Goal: Task Accomplishment & Management: Complete application form

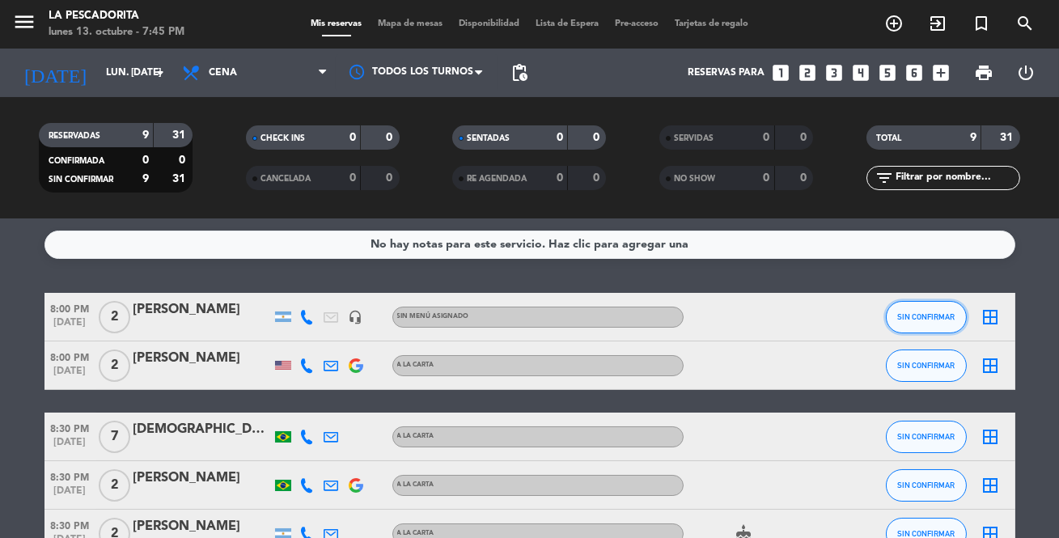
click at [908, 310] on button "SIN CONFIRMAR" at bounding box center [926, 317] width 81 height 32
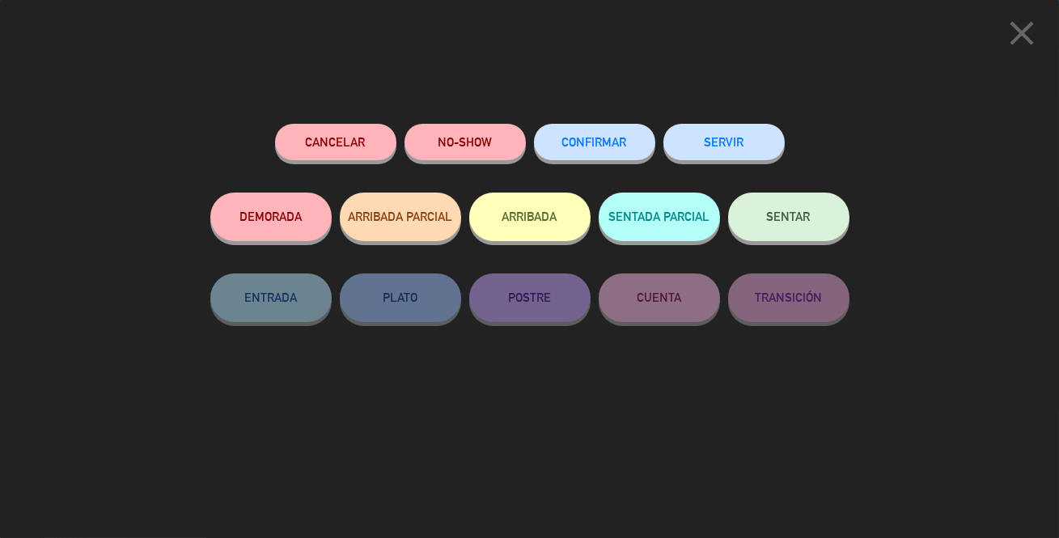
click at [736, 146] on button "SERVIR" at bounding box center [724, 142] width 121 height 36
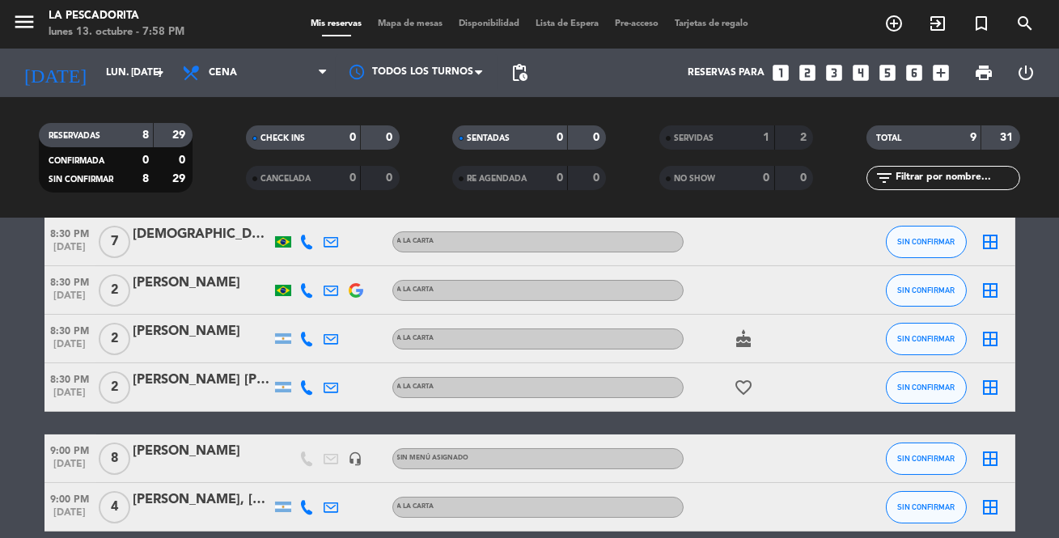
scroll to position [73, 0]
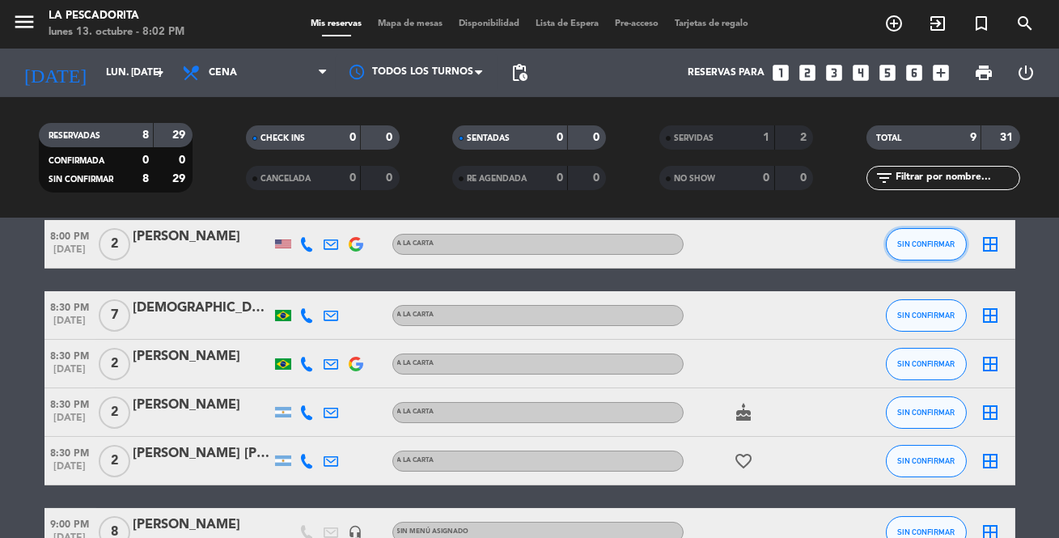
click at [919, 240] on span "SIN CONFIRMAR" at bounding box center [926, 244] width 57 height 9
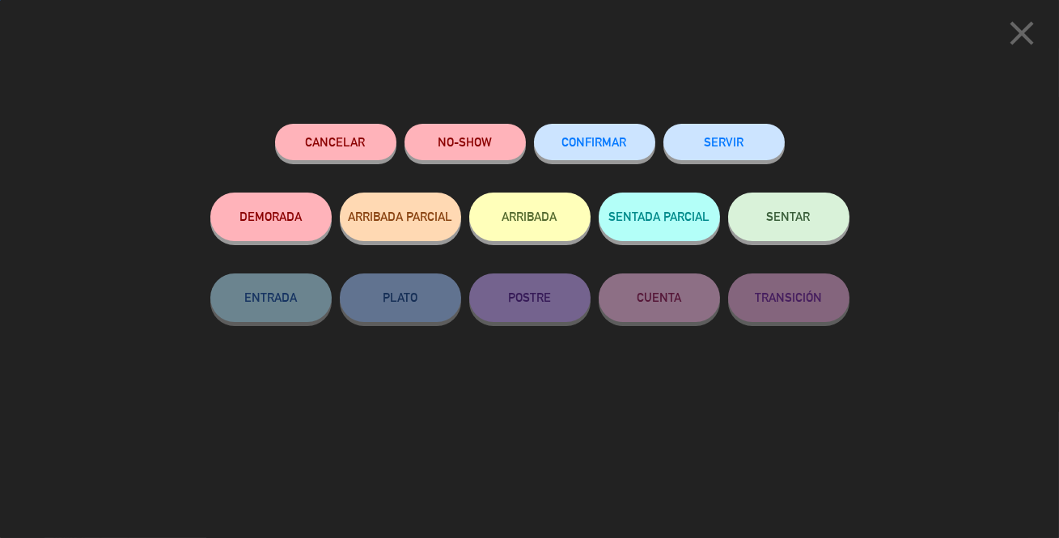
click at [744, 146] on button "SERVIR" at bounding box center [724, 142] width 121 height 36
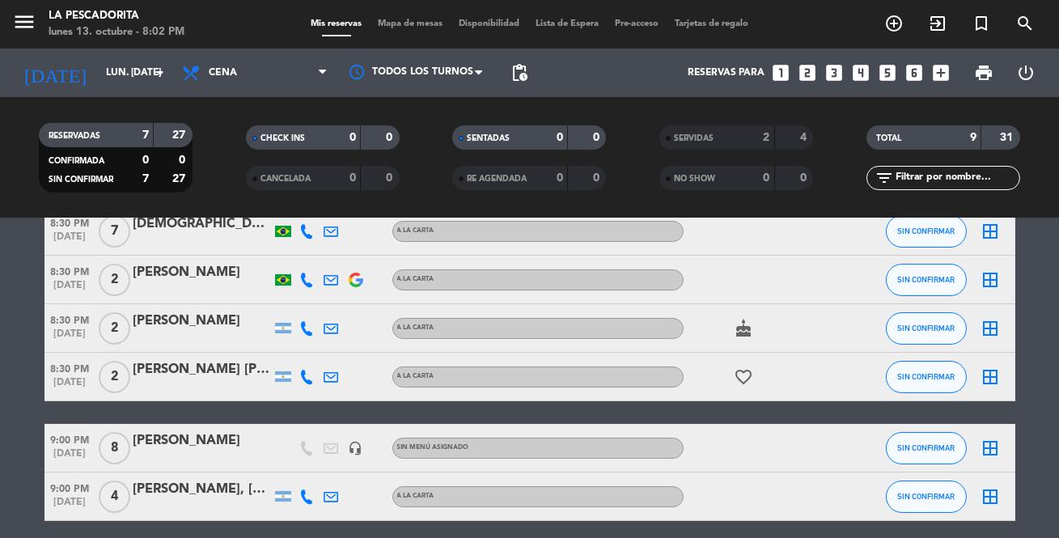
scroll to position [0, 0]
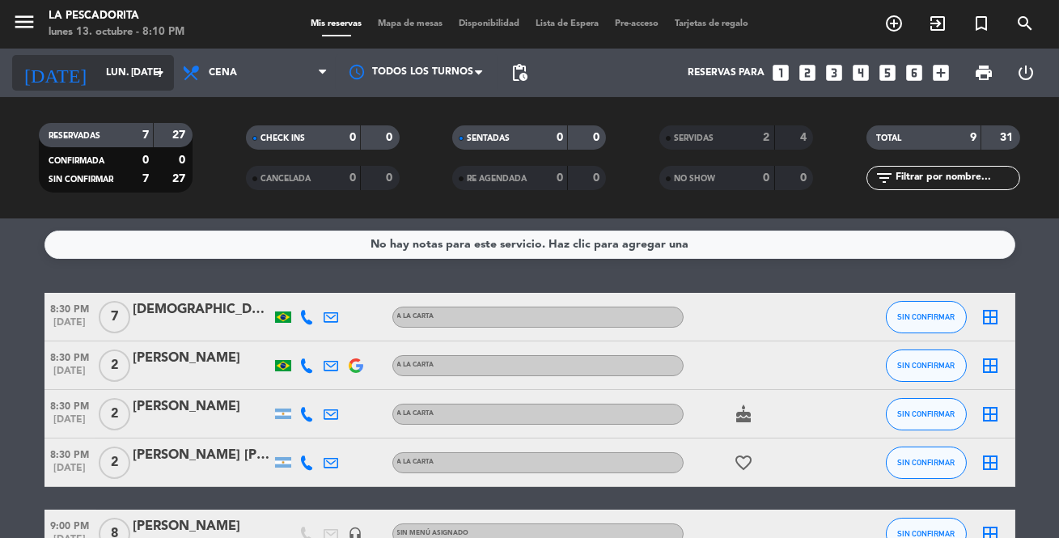
click at [159, 78] on icon "arrow_drop_down" at bounding box center [160, 72] width 19 height 19
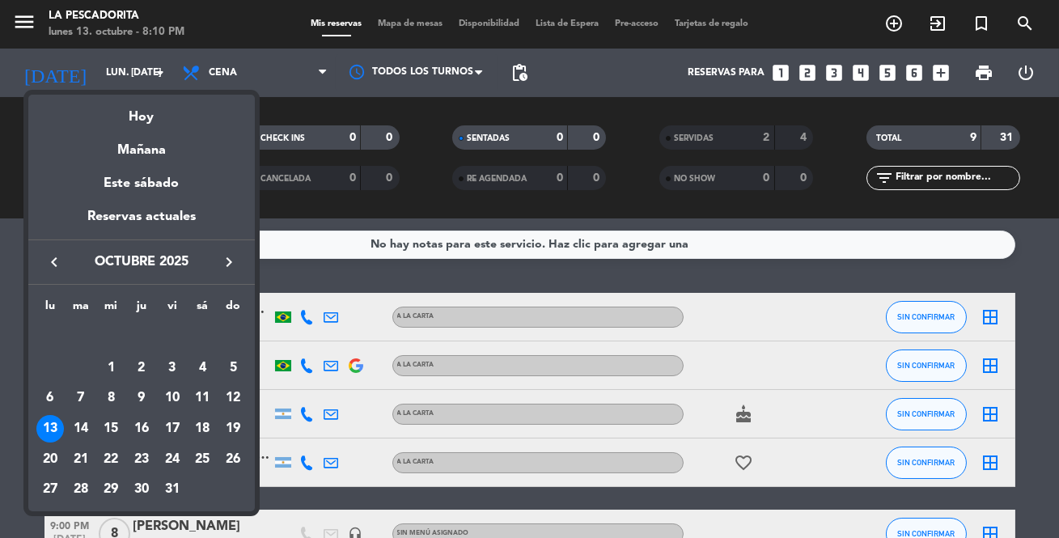
click at [838, 73] on div at bounding box center [529, 269] width 1059 height 538
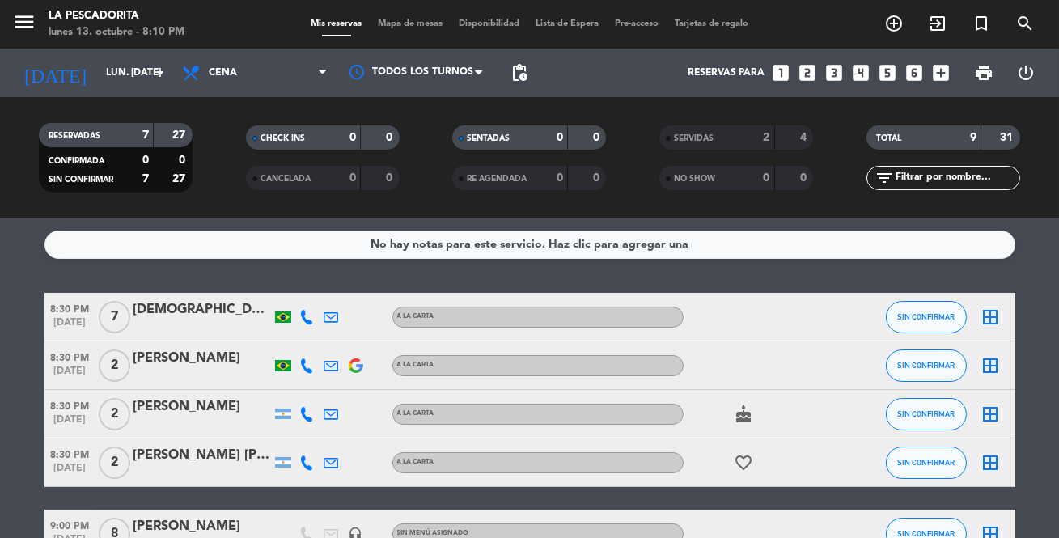
click at [838, 73] on icon "looks_3" at bounding box center [834, 72] width 21 height 21
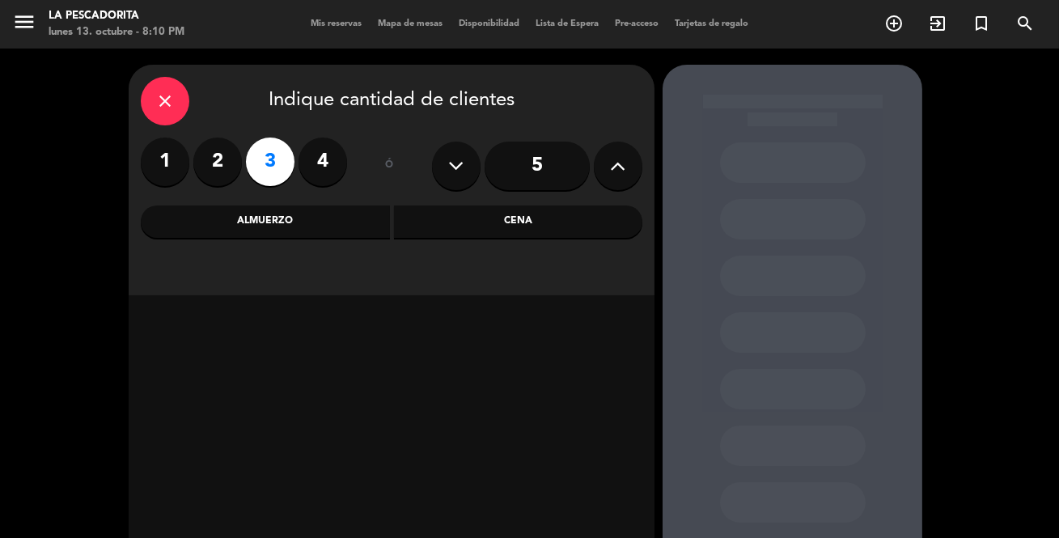
click at [541, 220] on div "Cena" at bounding box center [518, 222] width 249 height 32
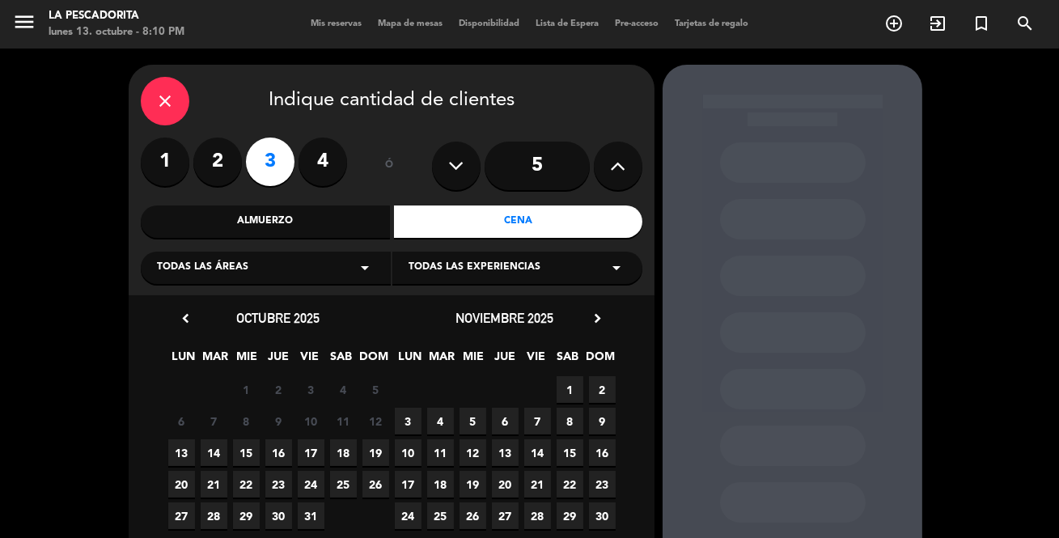
click at [312, 453] on span "17" at bounding box center [311, 452] width 27 height 27
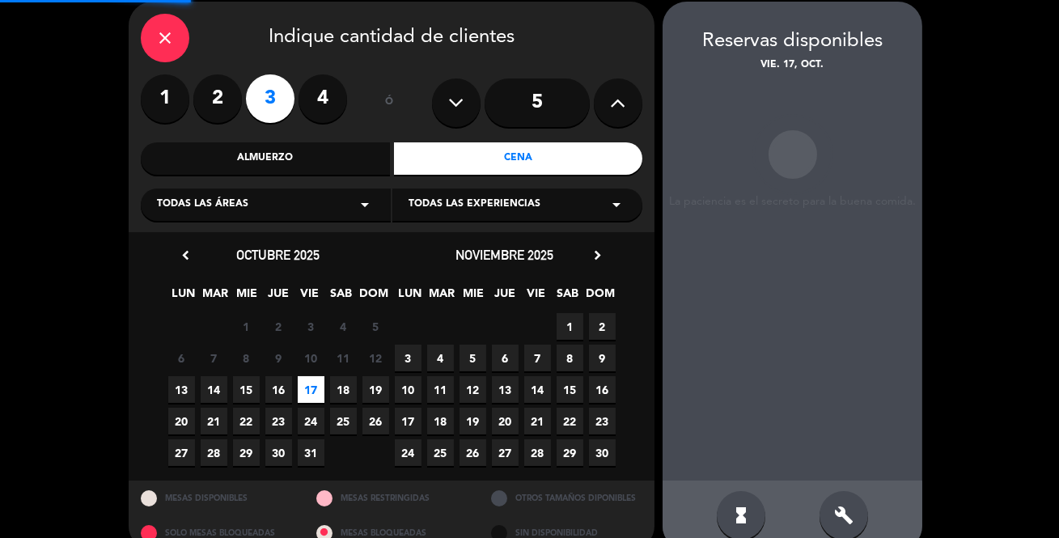
scroll to position [65, 0]
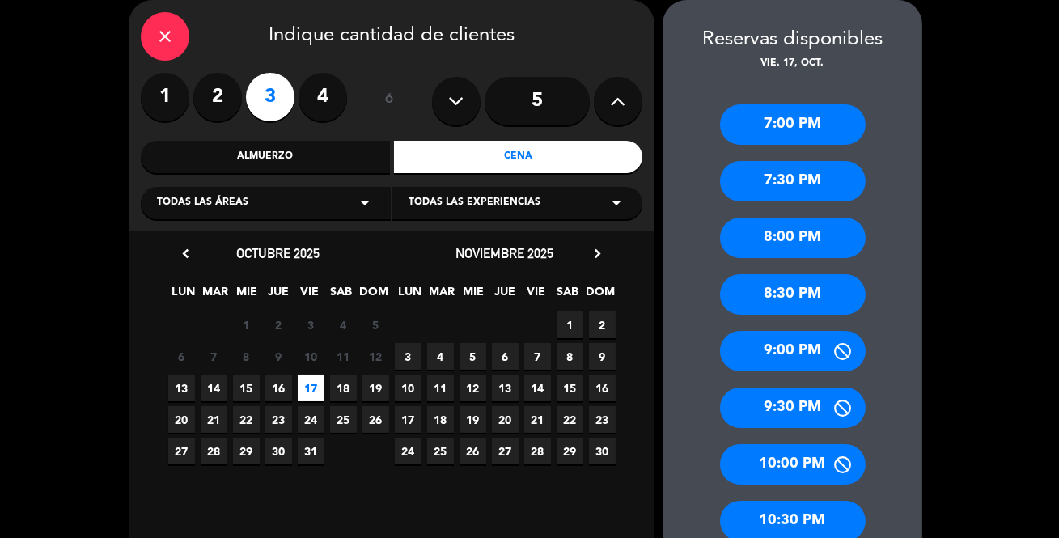
click at [808, 295] on div "8:30 PM" at bounding box center [793, 294] width 146 height 40
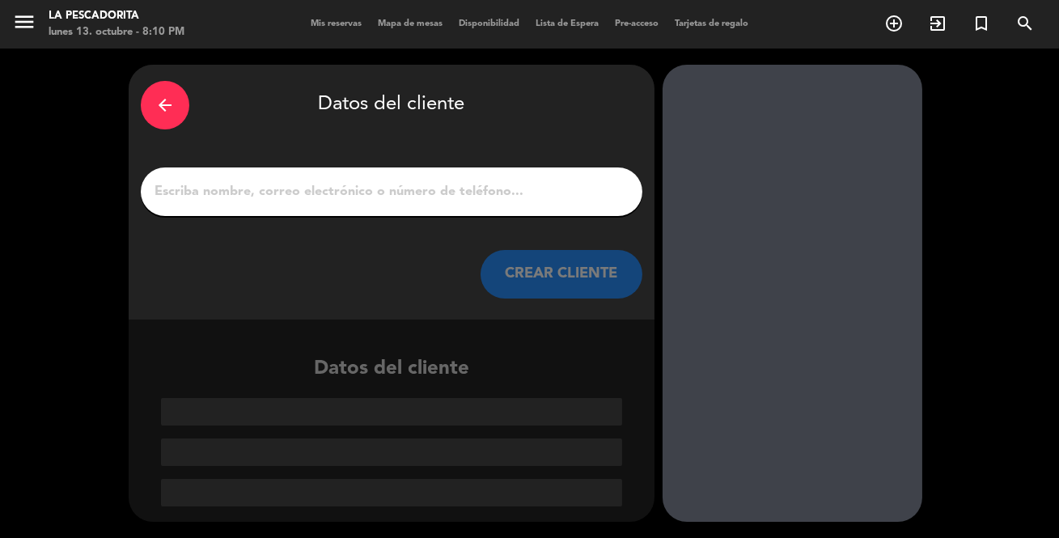
click at [352, 187] on input "1" at bounding box center [392, 191] width 478 height 23
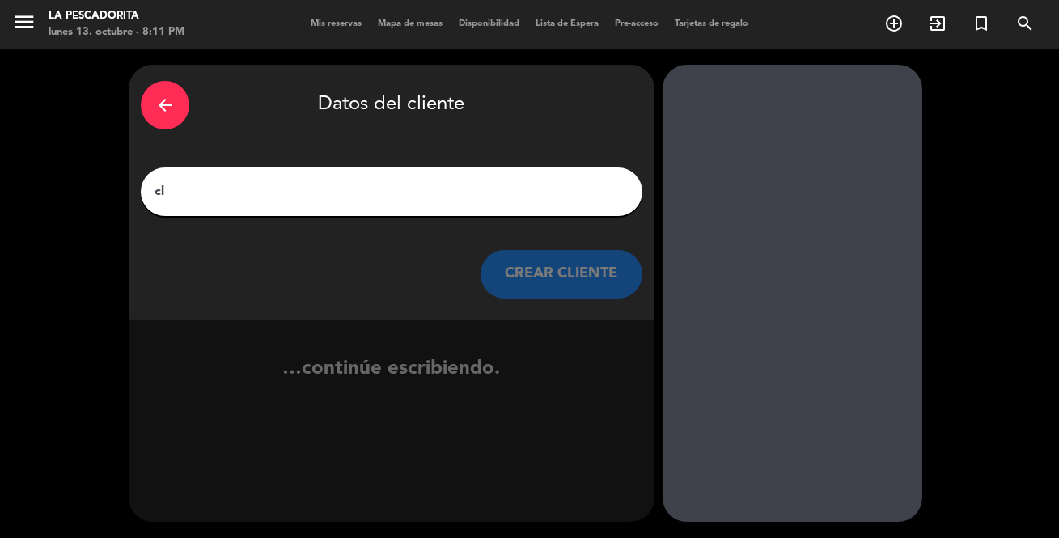
type input "c"
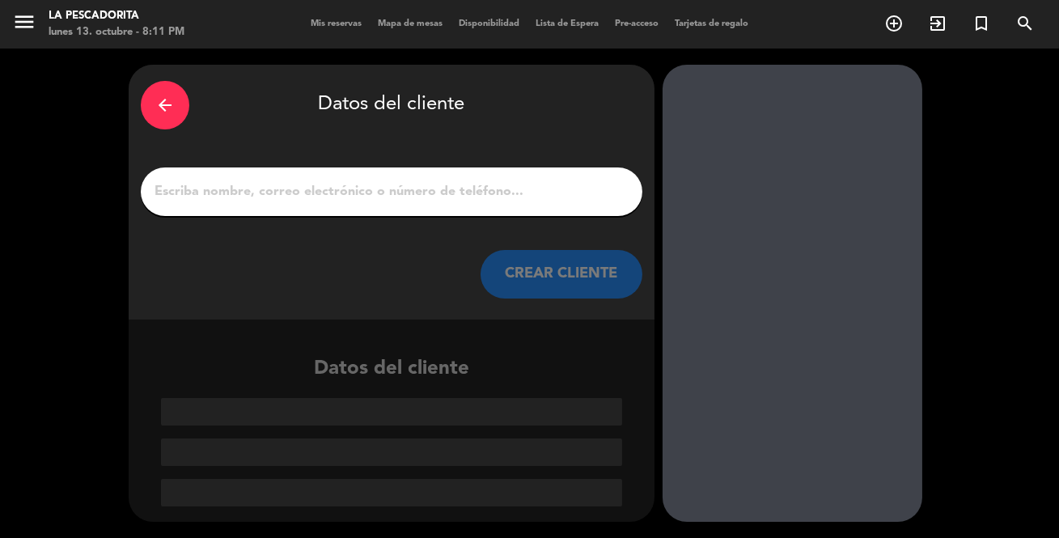
paste input "[PHONE_NUMBER]"
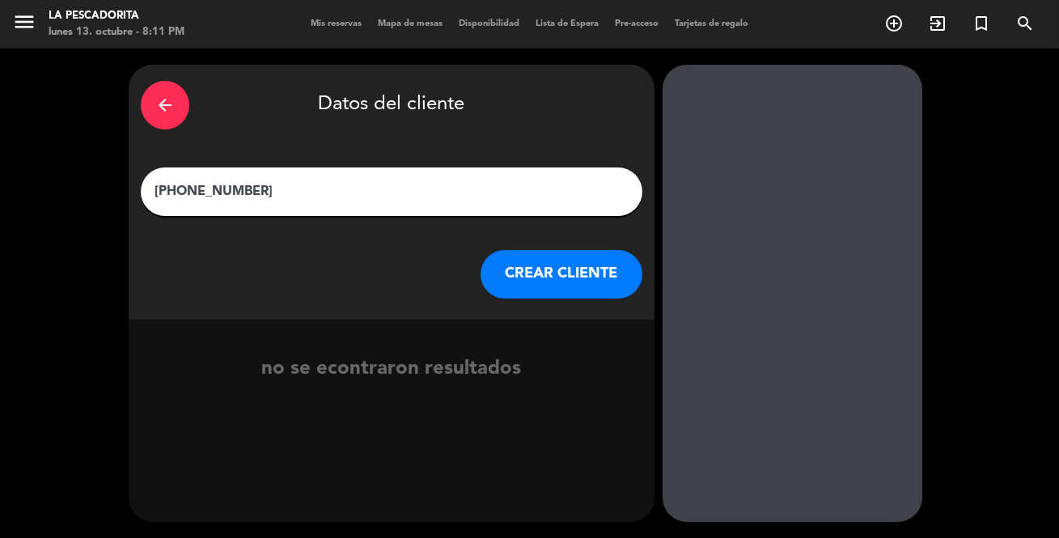
drag, startPoint x: 179, startPoint y: 193, endPoint x: 134, endPoint y: 193, distance: 45.3
click at [134, 193] on div "arrow_back Datos del cliente [PHONE_NUMBER] CREAR CLIENTE" at bounding box center [392, 192] width 526 height 255
drag, startPoint x: 384, startPoint y: 202, endPoint x: 86, endPoint y: 177, distance: 298.8
click at [86, 182] on div "arrow_back Datos del cliente 1130017765 CREAR CLIENTE no se econtraron resultad…" at bounding box center [529, 294] width 1059 height 490
type input "[PERSON_NAME]"
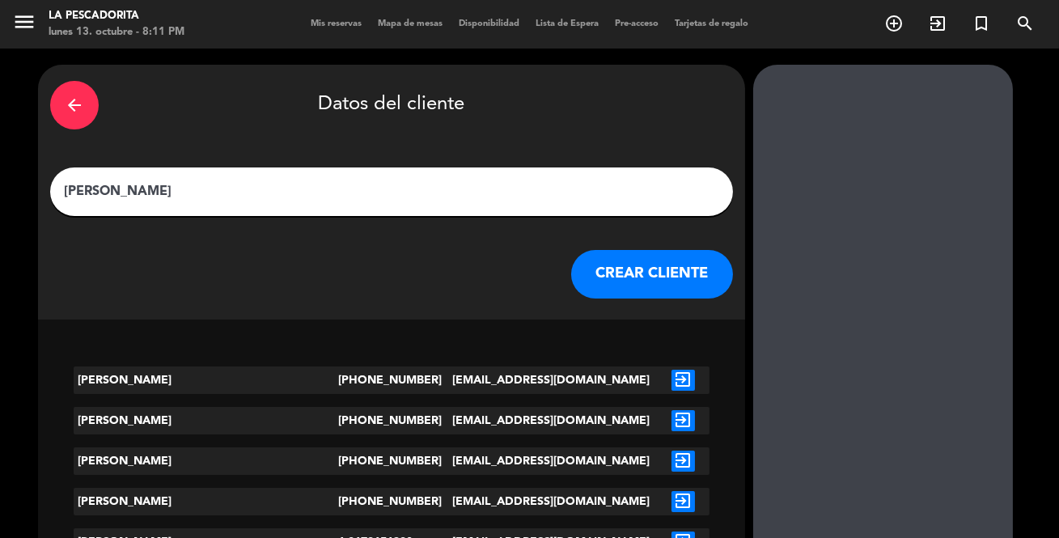
click at [571, 274] on button "CREAR CLIENTE" at bounding box center [652, 274] width 162 height 49
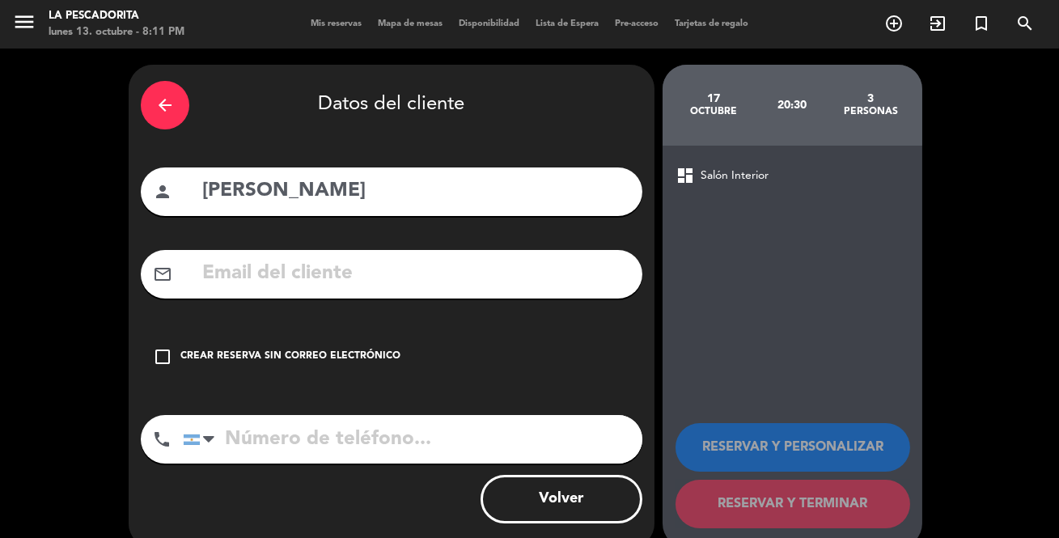
drag, startPoint x: 162, startPoint y: 355, endPoint x: 225, endPoint y: 387, distance: 70.6
click at [162, 355] on icon "check_box_outline_blank" at bounding box center [162, 356] width 19 height 19
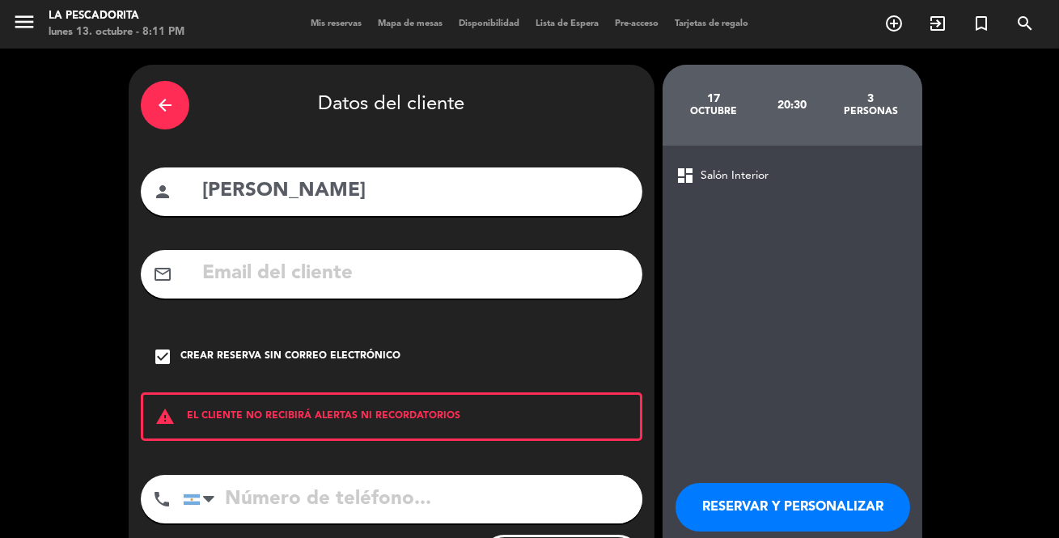
click at [307, 497] on input "tel" at bounding box center [413, 499] width 460 height 49
paste input "[PHONE_NUMBER]"
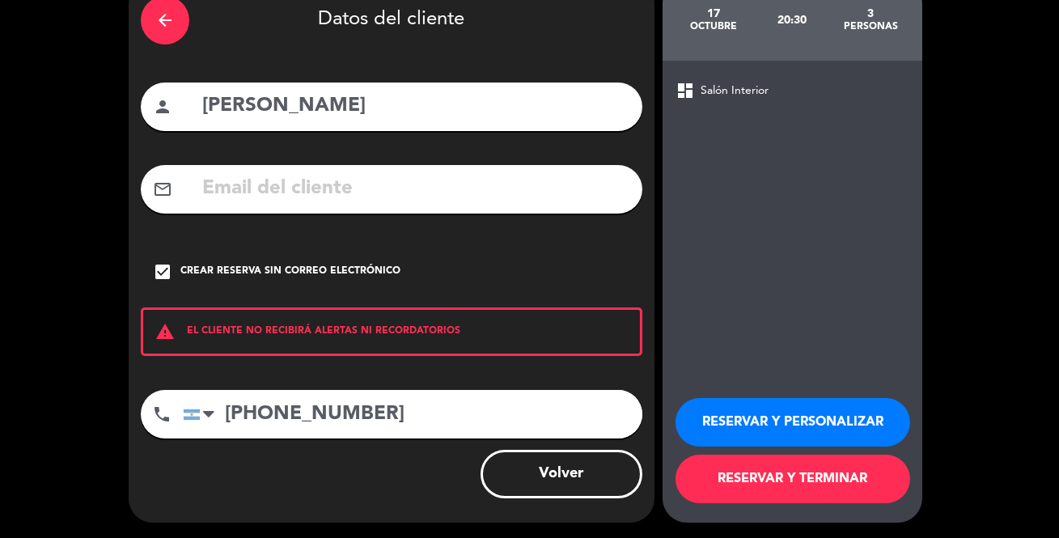
scroll to position [86, 0]
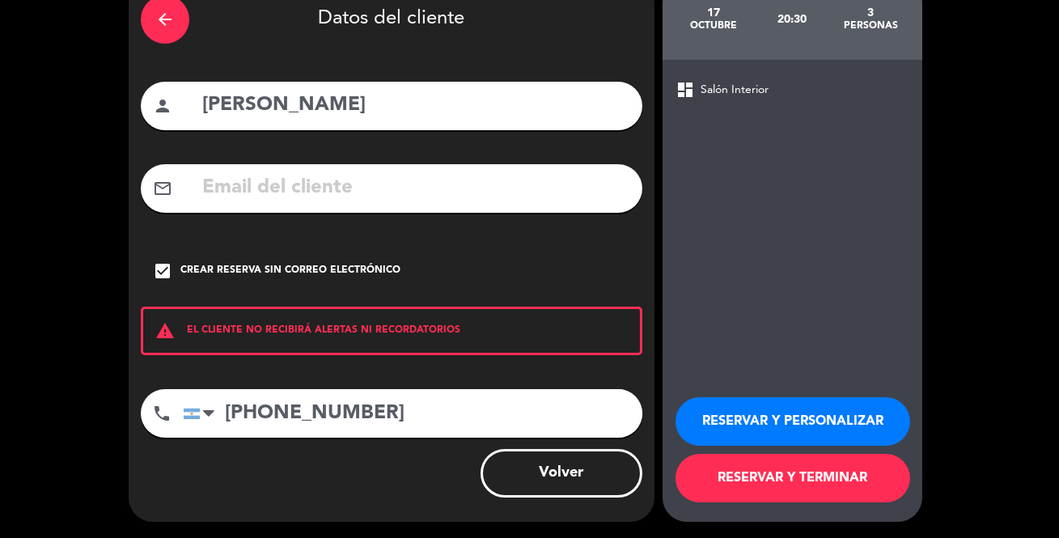
type input "[PHONE_NUMBER]"
click at [814, 478] on button "RESERVAR Y TERMINAR" at bounding box center [793, 478] width 235 height 49
